Goal: Information Seeking & Learning: Learn about a topic

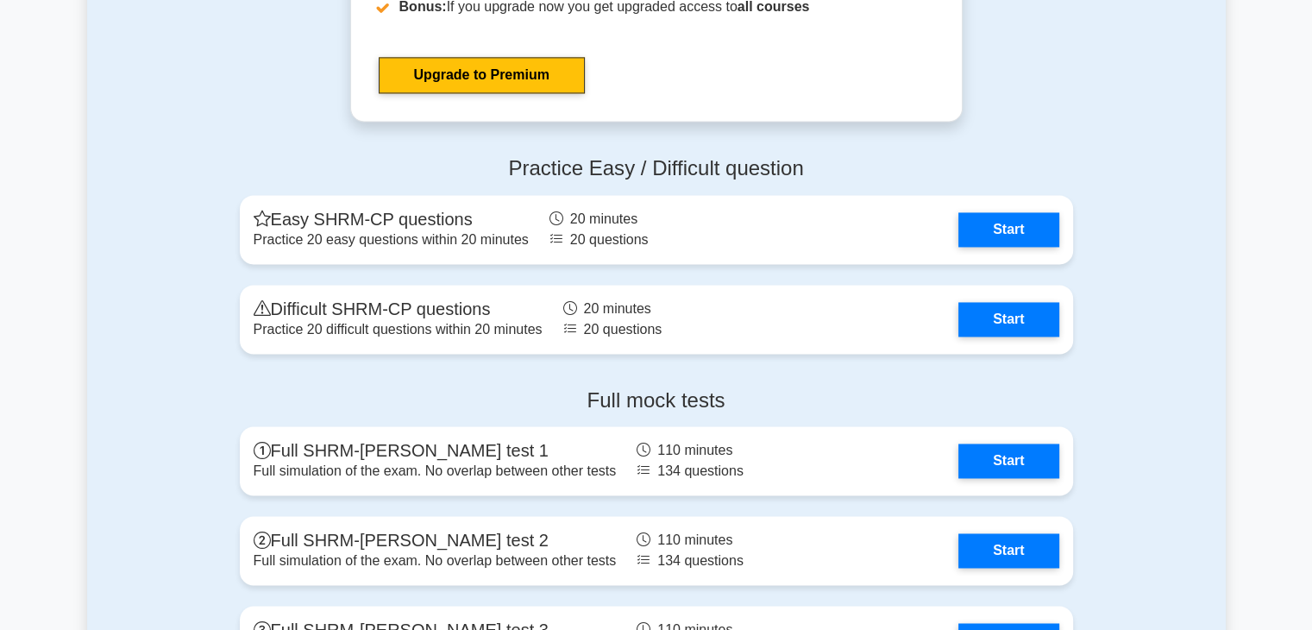
scroll to position [2585, 0]
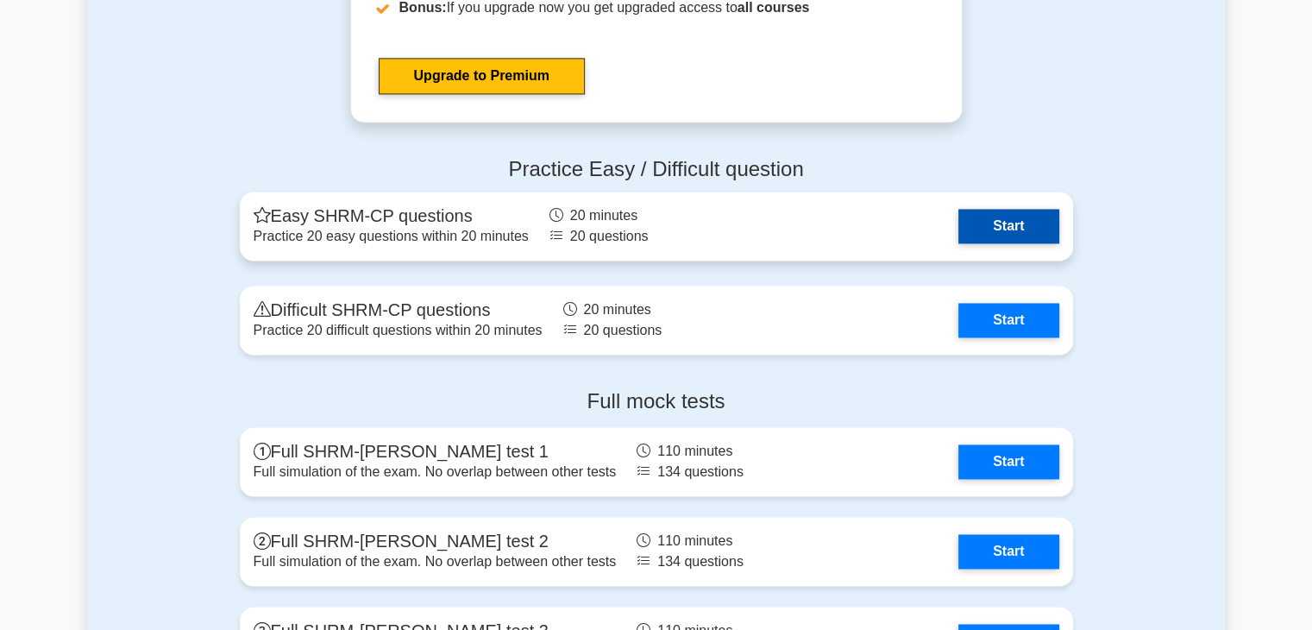
click at [1021, 241] on link "Start" at bounding box center [1008, 226] width 100 height 35
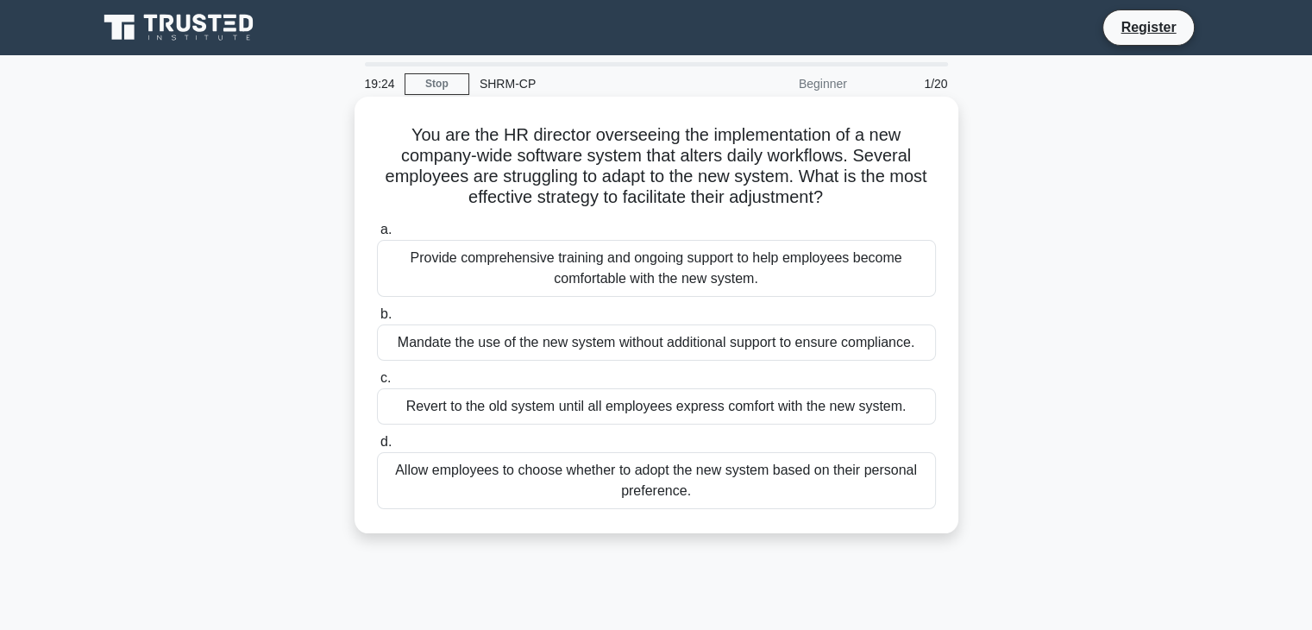
click at [600, 273] on div "Provide comprehensive training and ongoing support to help employees become com…" at bounding box center [656, 268] width 559 height 57
click at [377, 236] on input "a. Provide comprehensive training and ongoing support to help employees become …" at bounding box center [377, 229] width 0 height 11
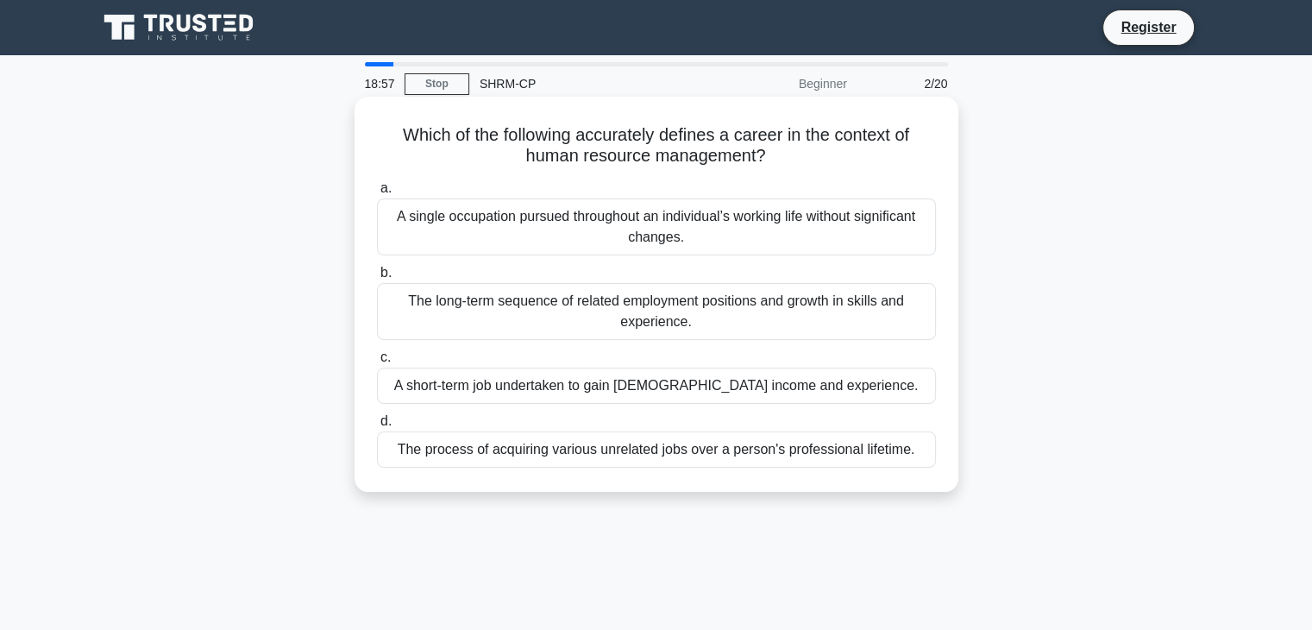
click at [587, 318] on div "The long-term sequence of related employment positions and growth in skills and…" at bounding box center [656, 311] width 559 height 57
click at [377, 279] on input "b. The long-term sequence of related employment positions and growth in skills …" at bounding box center [377, 272] width 0 height 11
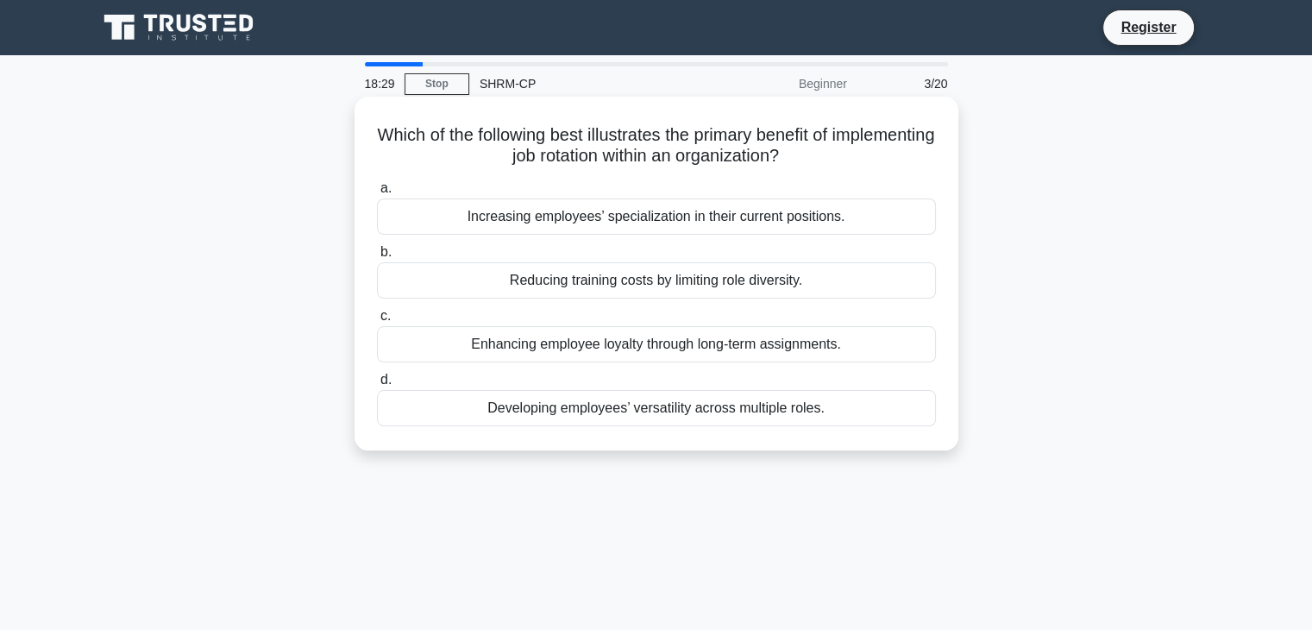
click at [589, 411] on div "Developing employees’ versatility across multiple roles." at bounding box center [656, 408] width 559 height 36
click at [377, 386] on input "d. Developing employees’ versatility across multiple roles." at bounding box center [377, 379] width 0 height 11
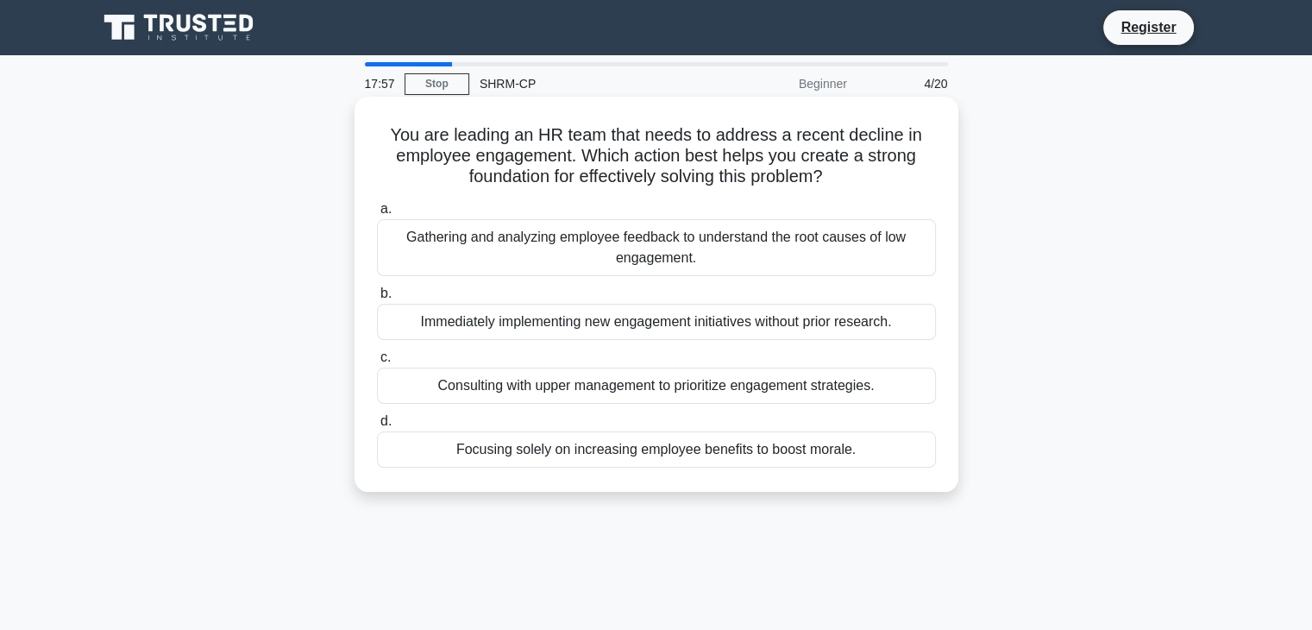
click at [602, 240] on div "Gathering and analyzing employee feedback to understand the root causes of low …" at bounding box center [656, 247] width 559 height 57
click at [377, 215] on input "a. Gathering and analyzing employee feedback to understand the root causes of l…" at bounding box center [377, 209] width 0 height 11
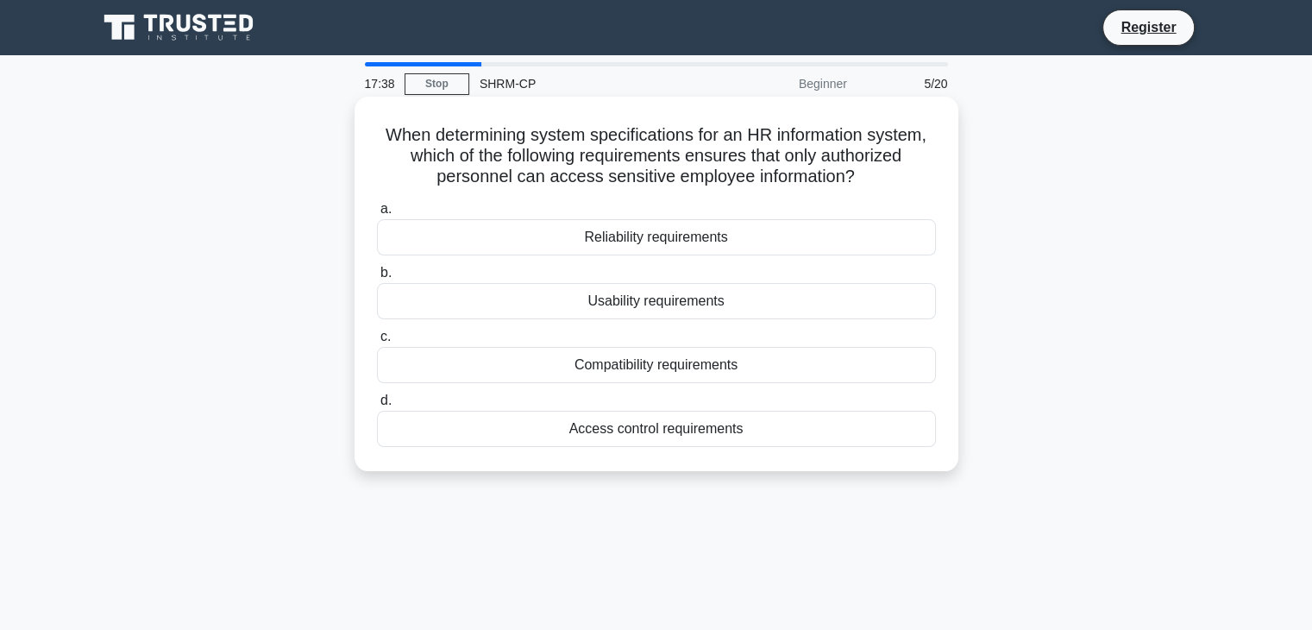
click at [719, 425] on div "Access control requirements" at bounding box center [656, 429] width 559 height 36
click at [377, 406] on input "d. Access control requirements" at bounding box center [377, 400] width 0 height 11
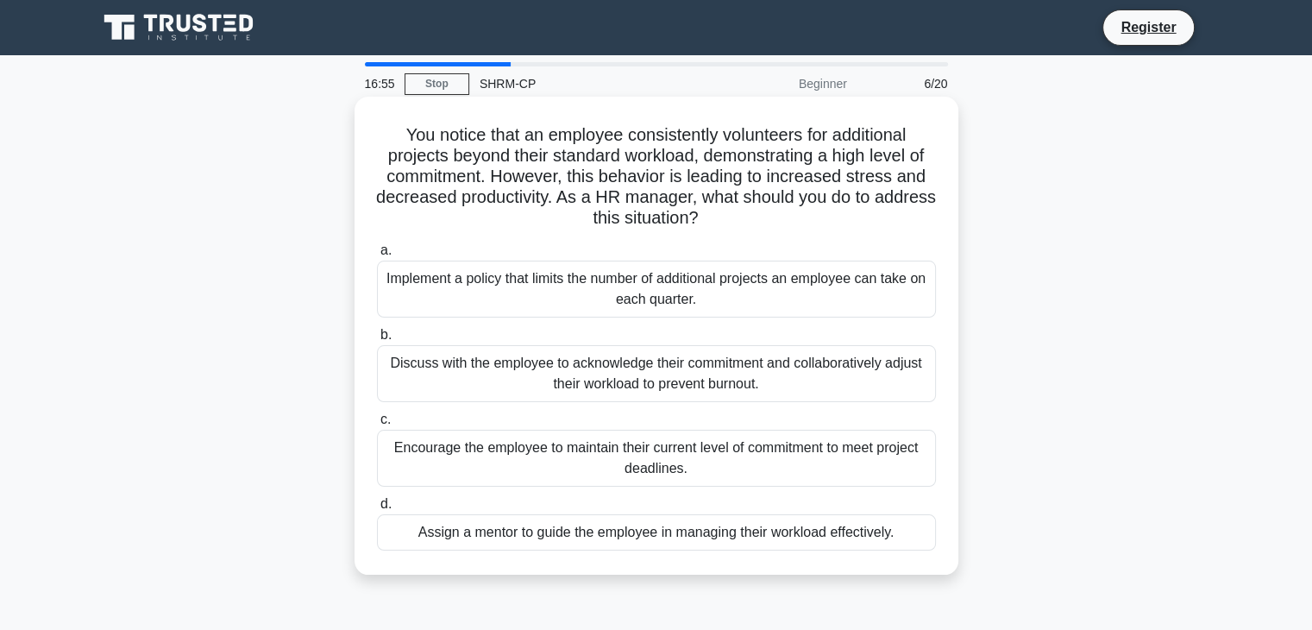
click at [850, 389] on div "Discuss with the employee to acknowledge their commitment and collaboratively a…" at bounding box center [656, 373] width 559 height 57
click at [377, 341] on input "b. Discuss with the employee to acknowledge their commitment and collaborativel…" at bounding box center [377, 335] width 0 height 11
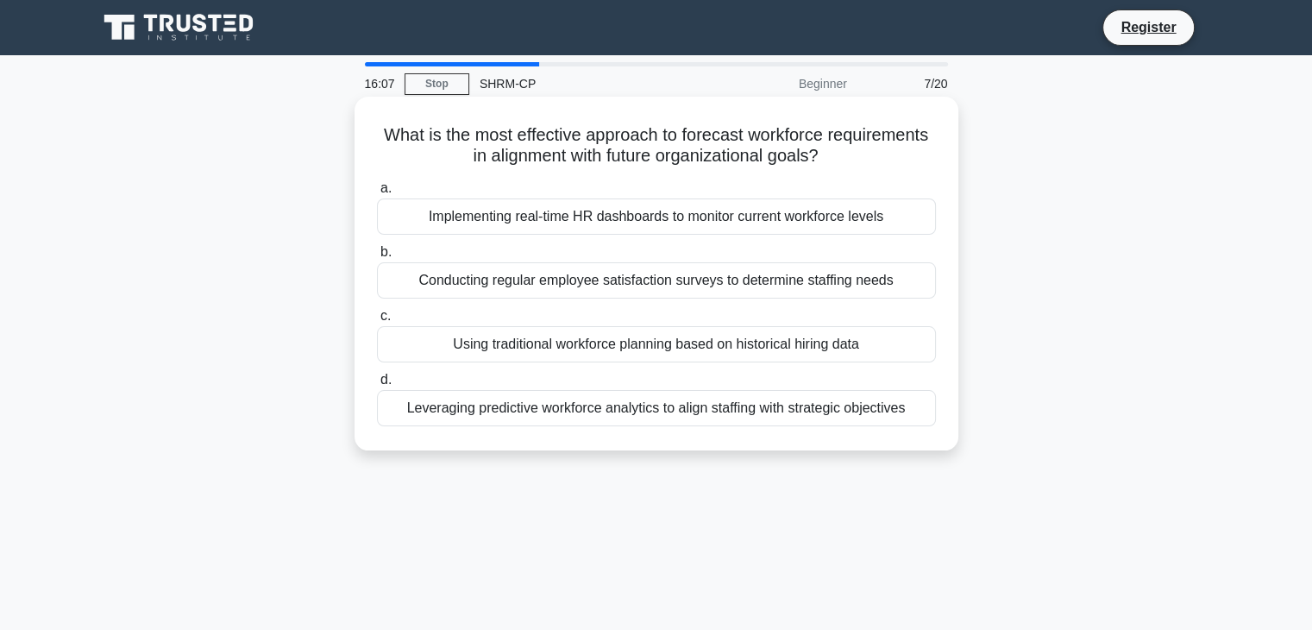
click at [892, 222] on div "Implementing real-time HR dashboards to monitor current workforce levels" at bounding box center [656, 216] width 559 height 36
click at [377, 194] on input "a. Implementing real-time HR dashboards to monitor current workforce levels" at bounding box center [377, 188] width 0 height 11
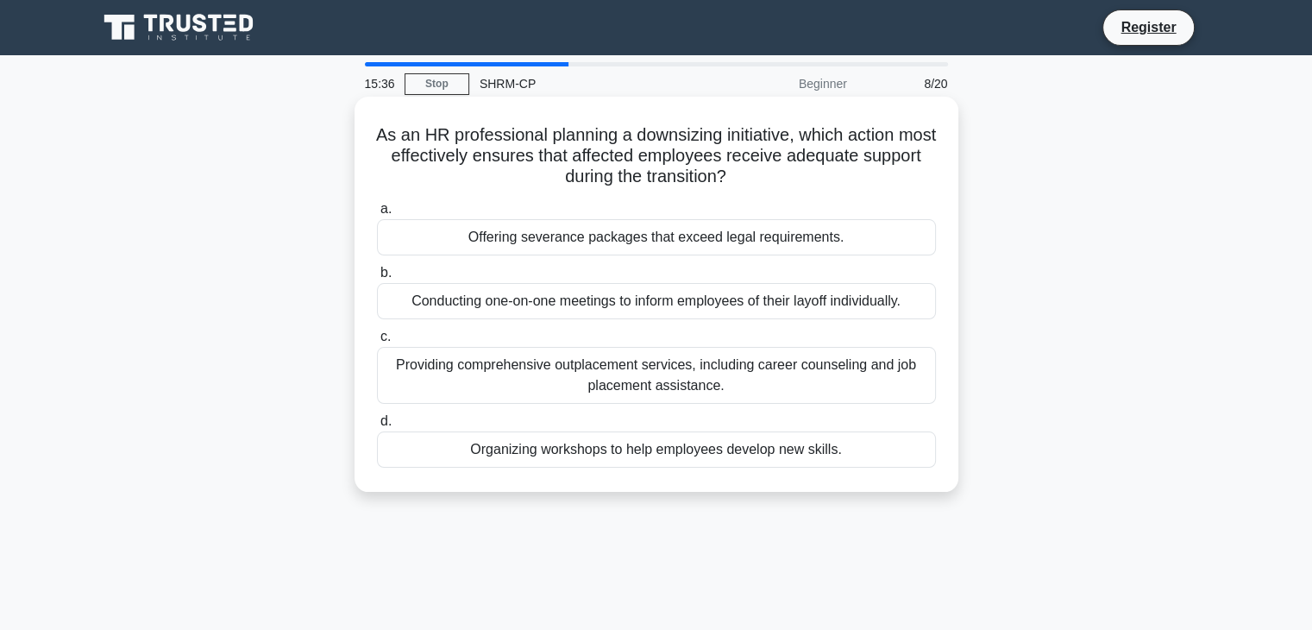
click at [898, 390] on div "Providing comprehensive outplacement services, including career counseling and …" at bounding box center [656, 375] width 559 height 57
click at [377, 342] on input "c. Providing comprehensive outplacement services, including career counseling a…" at bounding box center [377, 336] width 0 height 11
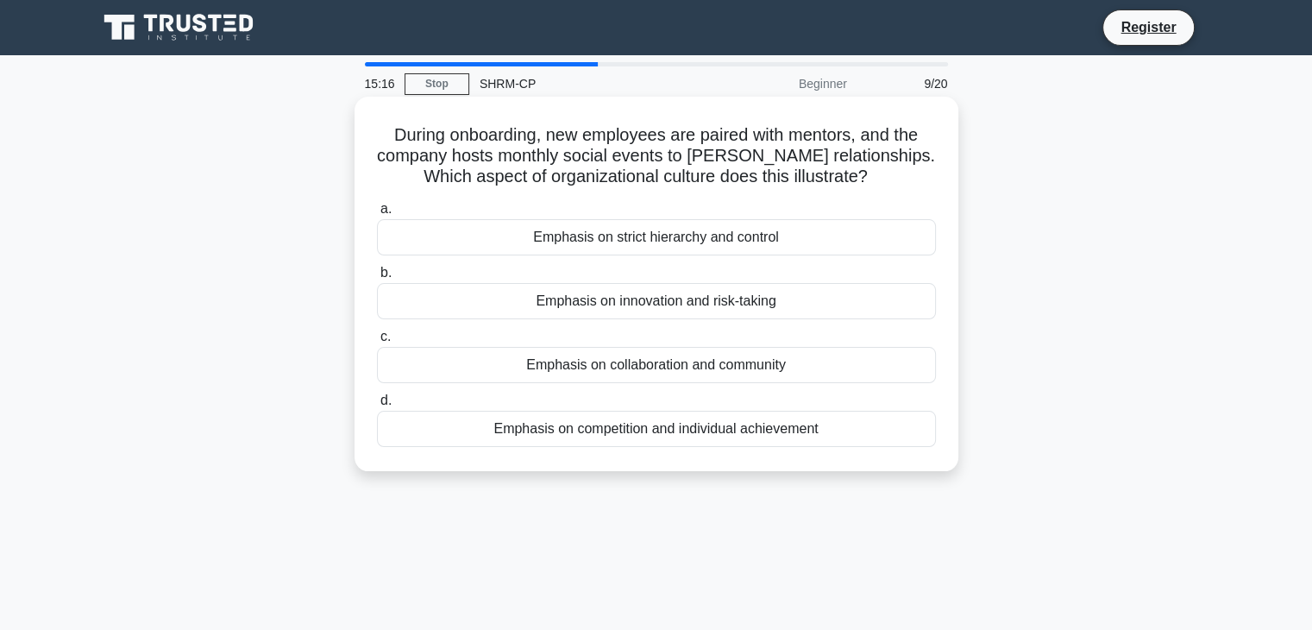
click at [858, 372] on div "Emphasis on collaboration and community" at bounding box center [656, 365] width 559 height 36
click at [377, 342] on input "c. Emphasis on collaboration and community" at bounding box center [377, 336] width 0 height 11
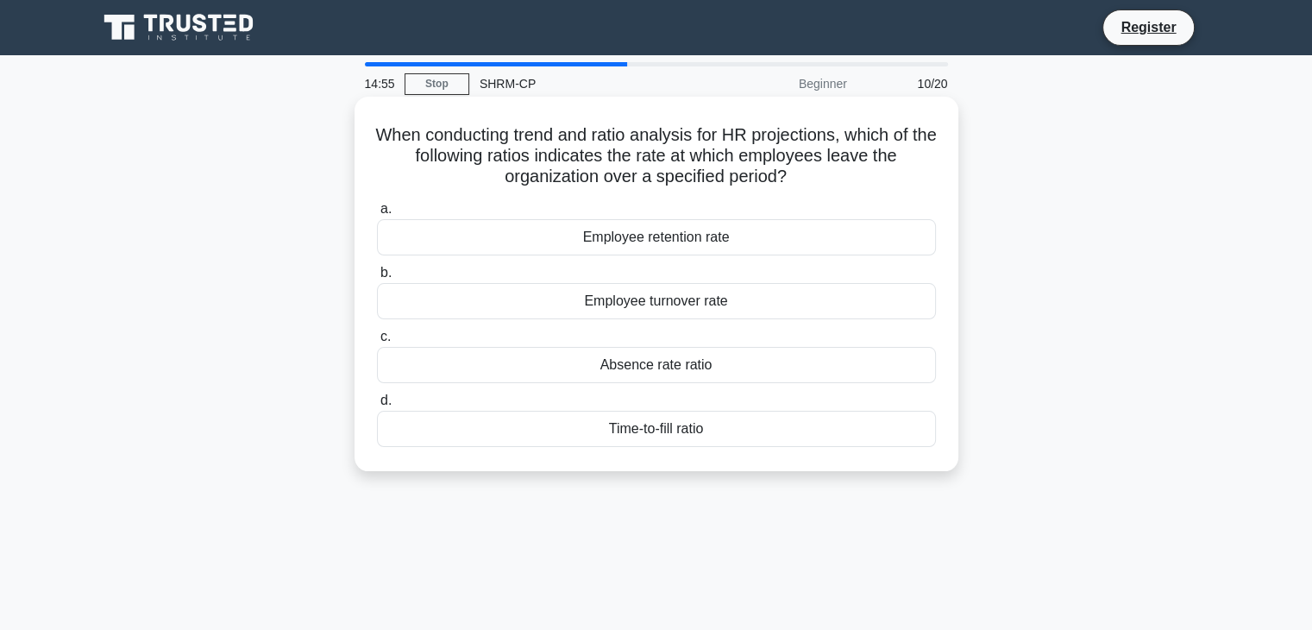
click at [814, 318] on div "Employee turnover rate" at bounding box center [656, 301] width 559 height 36
click at [377, 279] on input "b. Employee turnover rate" at bounding box center [377, 272] width 0 height 11
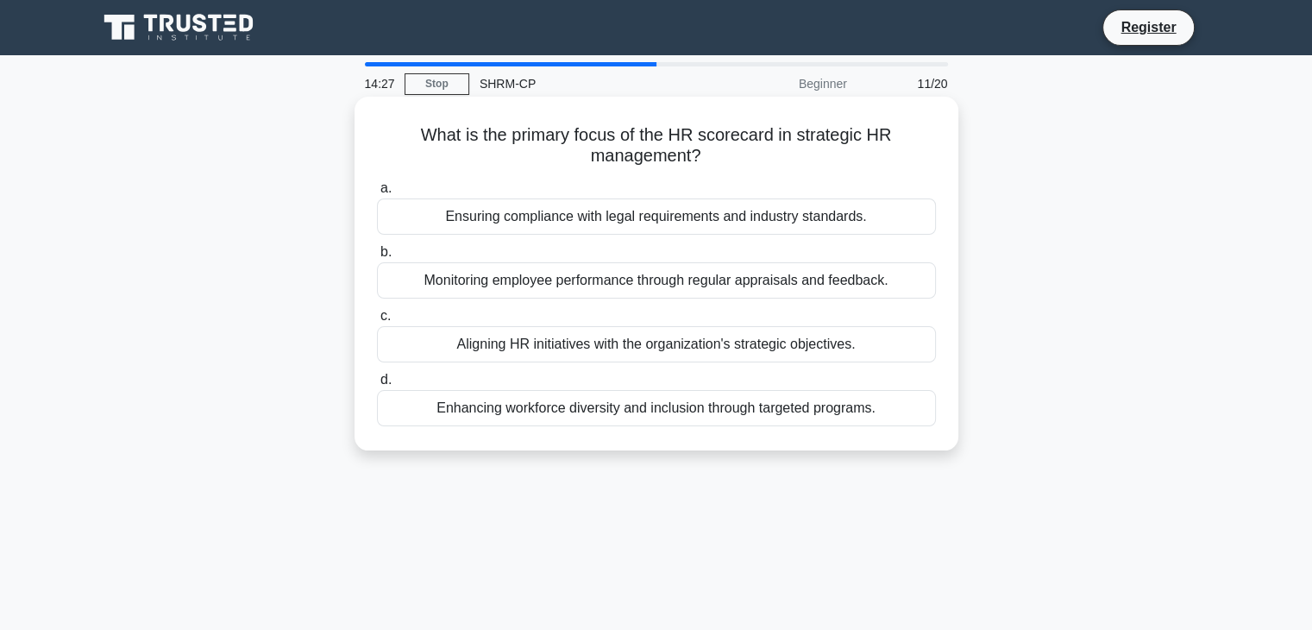
click at [864, 284] on div "Monitoring employee performance through regular appraisals and feedback." at bounding box center [656, 280] width 559 height 36
click at [377, 258] on input "b. Monitoring employee performance through regular appraisals and feedback." at bounding box center [377, 252] width 0 height 11
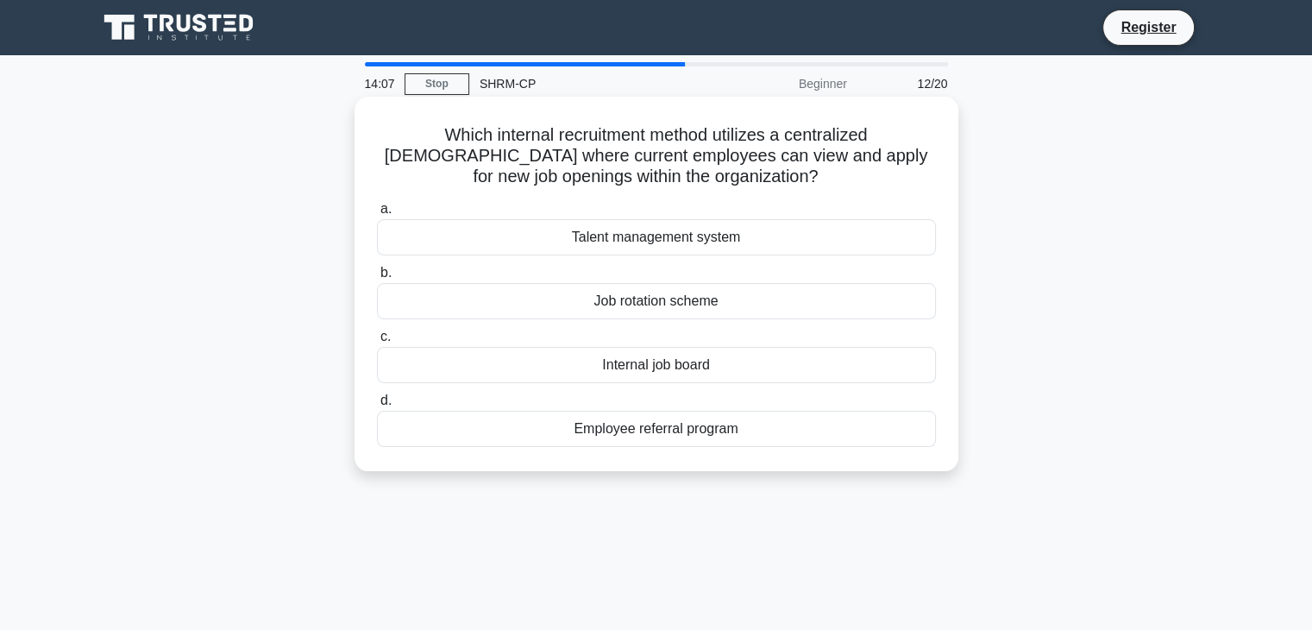
click at [759, 245] on div "Talent management system" at bounding box center [656, 237] width 559 height 36
click at [377, 215] on input "a. Talent management system" at bounding box center [377, 209] width 0 height 11
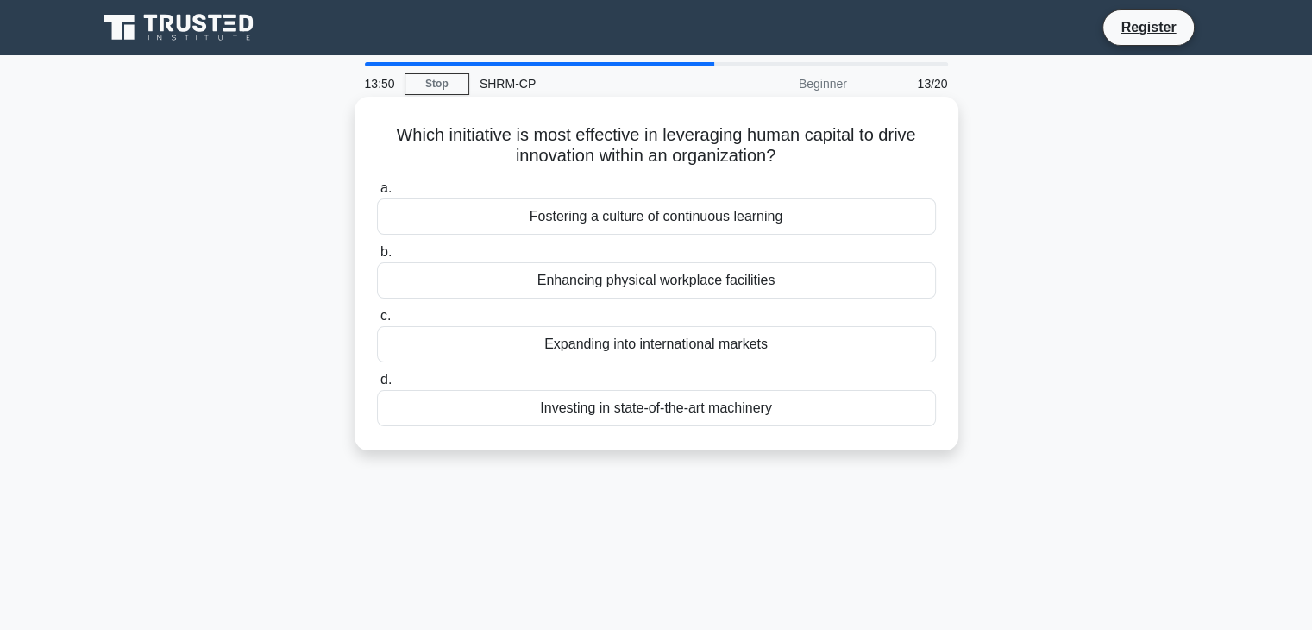
click at [526, 233] on div "Fostering a culture of continuous learning" at bounding box center [656, 216] width 559 height 36
click at [377, 194] on input "a. Fostering a culture of continuous learning" at bounding box center [377, 188] width 0 height 11
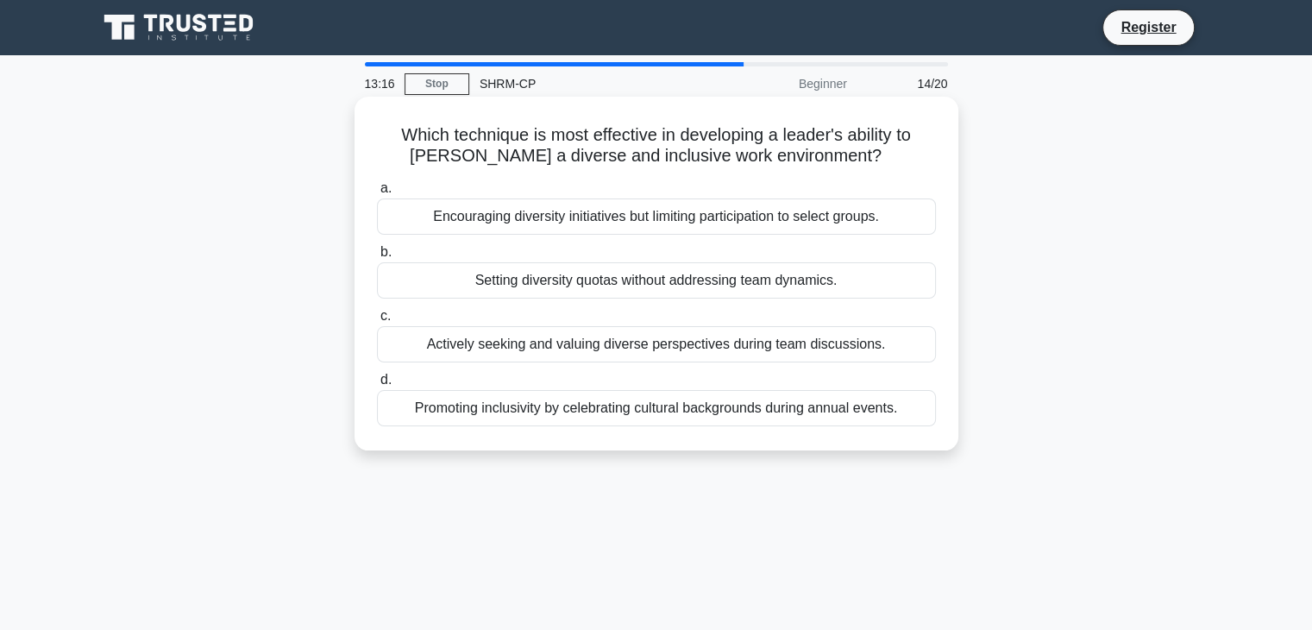
click at [414, 353] on div "Actively seeking and valuing diverse perspectives during team discussions." at bounding box center [656, 344] width 559 height 36
click at [377, 322] on input "c. Actively seeking and valuing diverse perspectives during team discussions." at bounding box center [377, 316] width 0 height 11
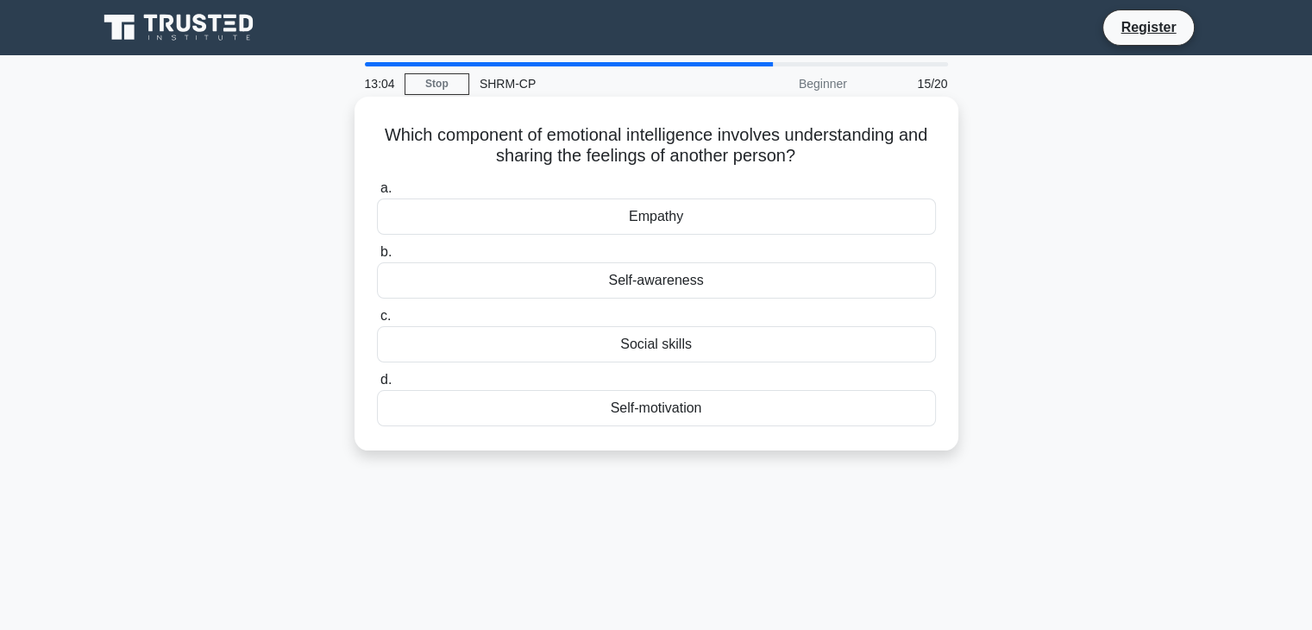
click at [777, 213] on div "Empathy" at bounding box center [656, 216] width 559 height 36
click at [377, 194] on input "a. Empathy" at bounding box center [377, 188] width 0 height 11
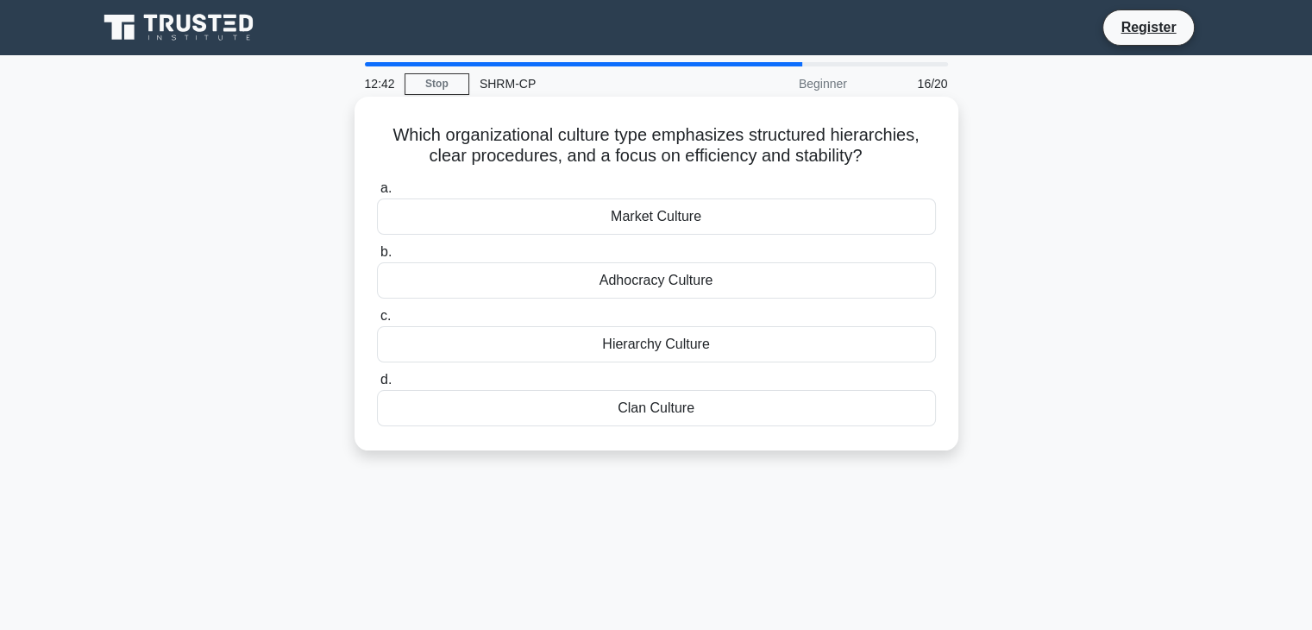
click at [752, 349] on div "Hierarchy Culture" at bounding box center [656, 344] width 559 height 36
click at [377, 322] on input "c. Hierarchy Culture" at bounding box center [377, 316] width 0 height 11
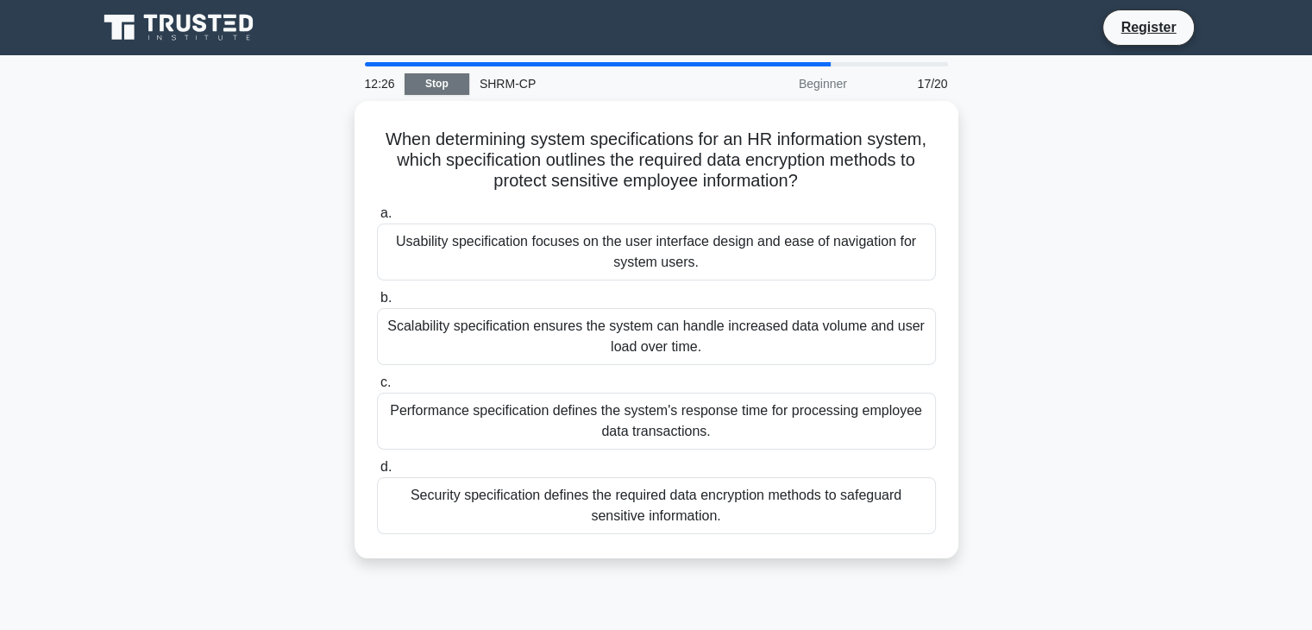
click at [442, 86] on link "Stop" at bounding box center [437, 84] width 65 height 22
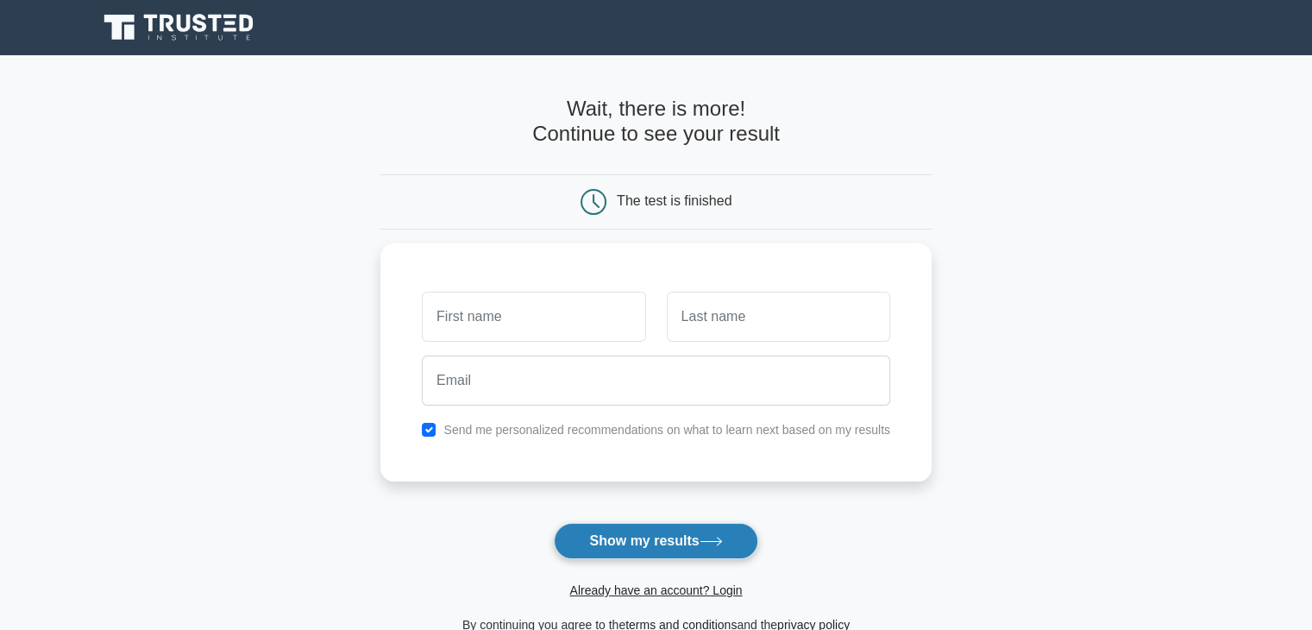
click at [725, 532] on button "Show my results" at bounding box center [656, 541] width 204 height 36
type input "j"
type input "[PERSON_NAME]"
type input "Canoville"
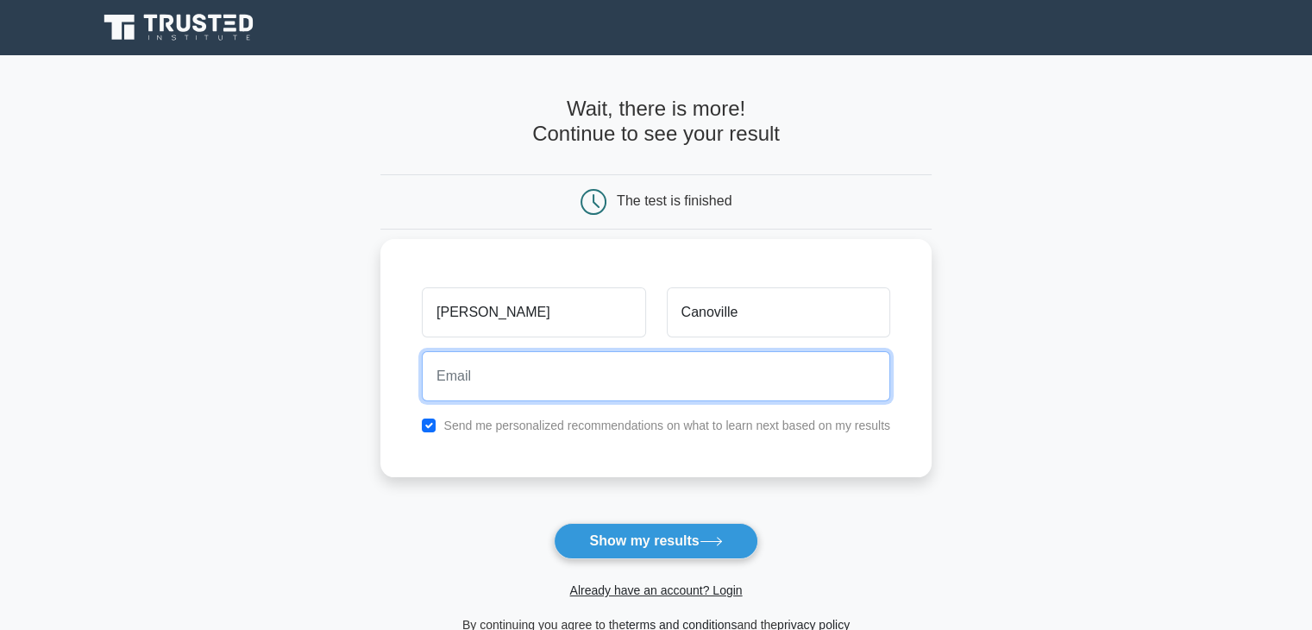
click at [820, 374] on input "email" at bounding box center [656, 376] width 468 height 50
type input "janellecan@gmail.com"
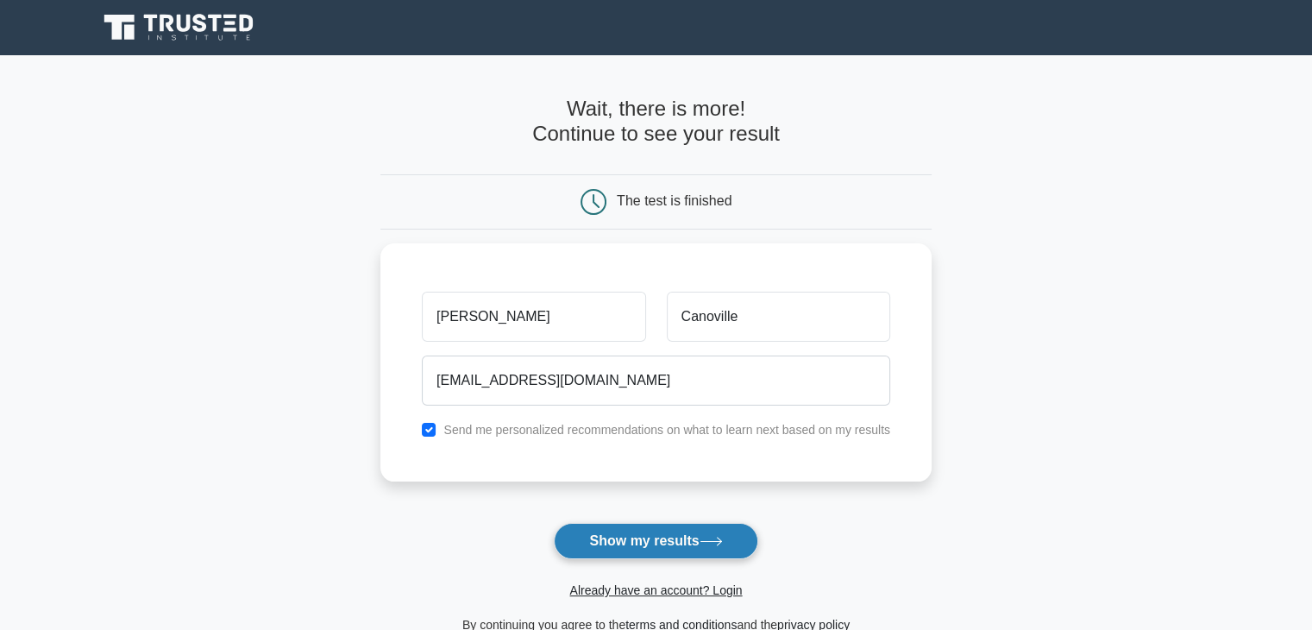
click at [697, 540] on button "Show my results" at bounding box center [656, 541] width 204 height 36
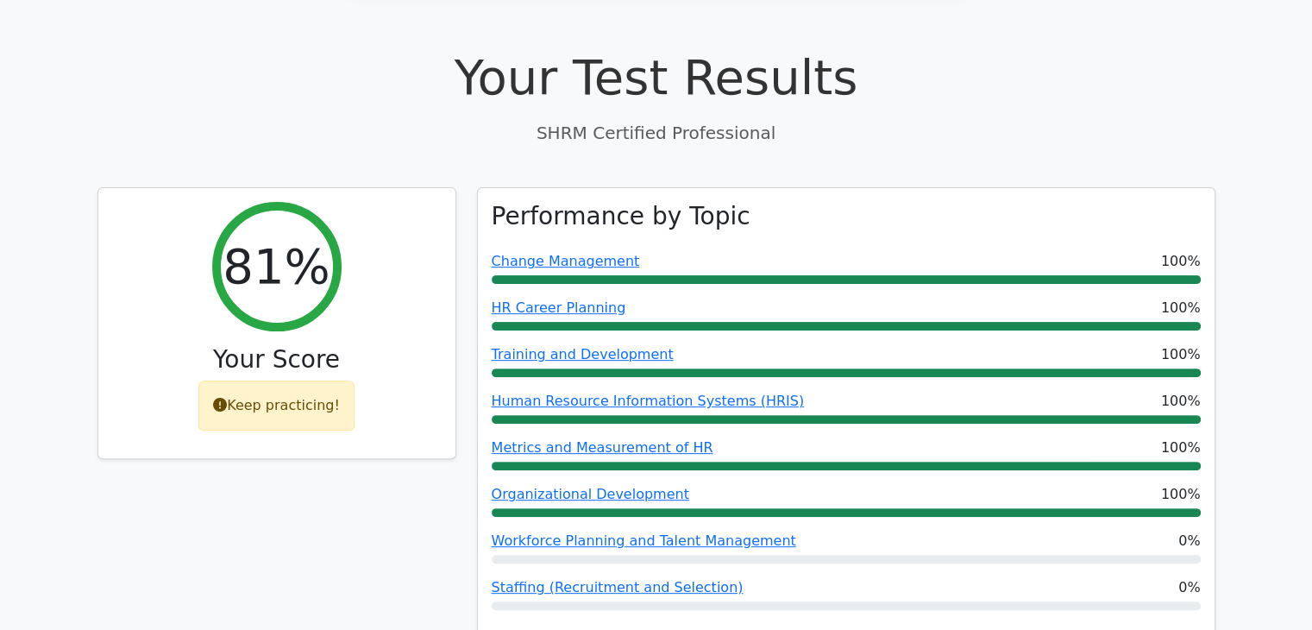
scroll to position [474, 0]
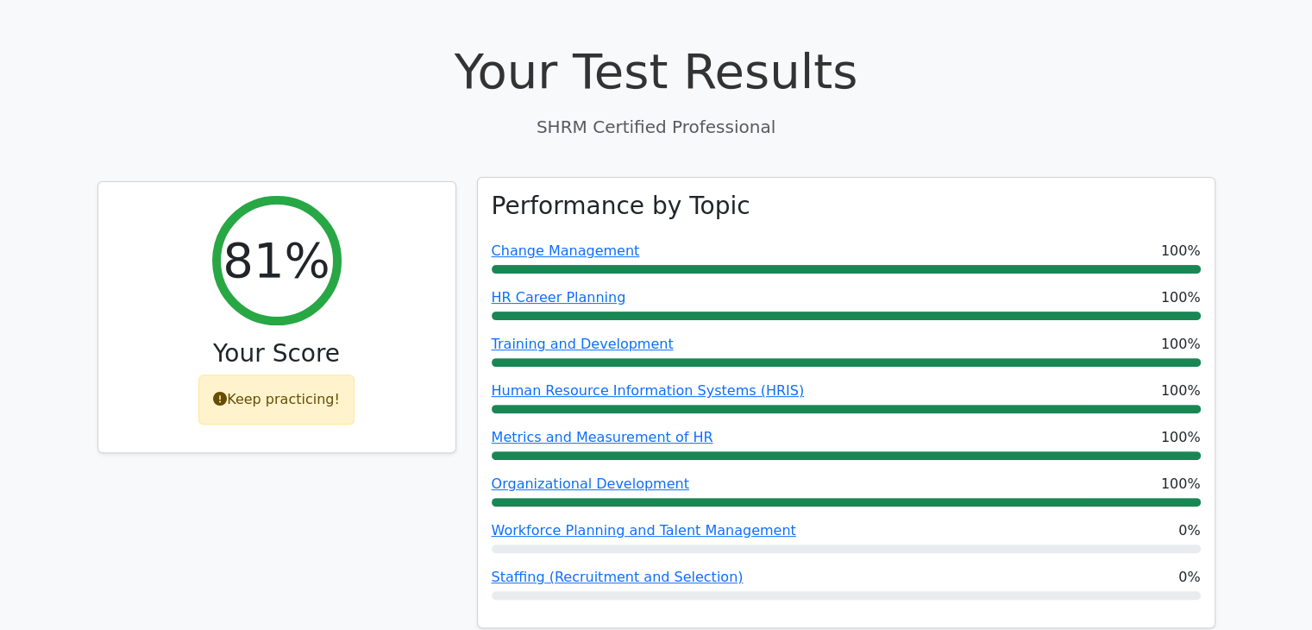
click at [1171, 517] on div "Performance by Topic Change Management 100% HR Career Planning 100% Training an…" at bounding box center [846, 403] width 737 height 450
click at [731, 522] on link "Workforce Planning and Talent Management" at bounding box center [644, 530] width 305 height 16
click at [615, 475] on link "Organizational Development" at bounding box center [591, 483] width 198 height 16
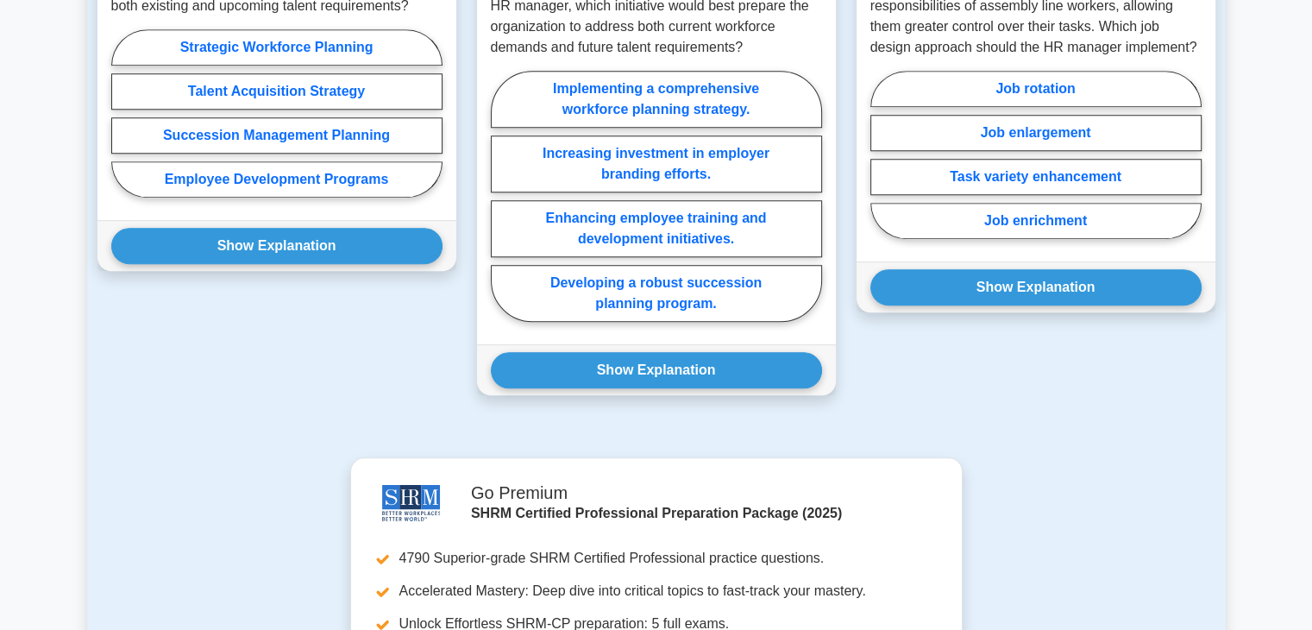
scroll to position [1509, 0]
